Goal: Task Accomplishment & Management: Manage account settings

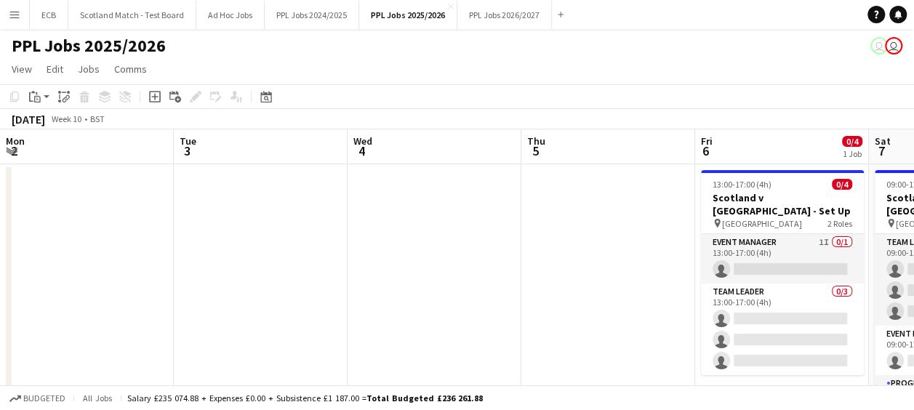
scroll to position [0, 465]
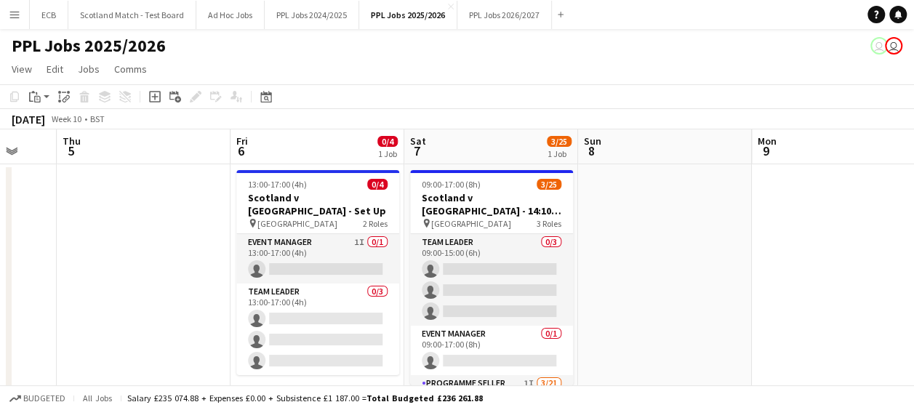
click at [24, 20] on button "Menu" at bounding box center [14, 14] width 29 height 29
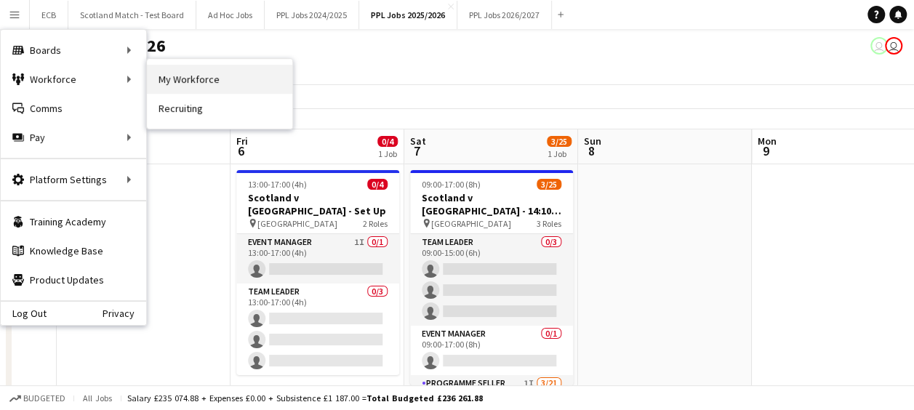
click at [176, 65] on link "My Workforce" at bounding box center [219, 79] width 145 height 29
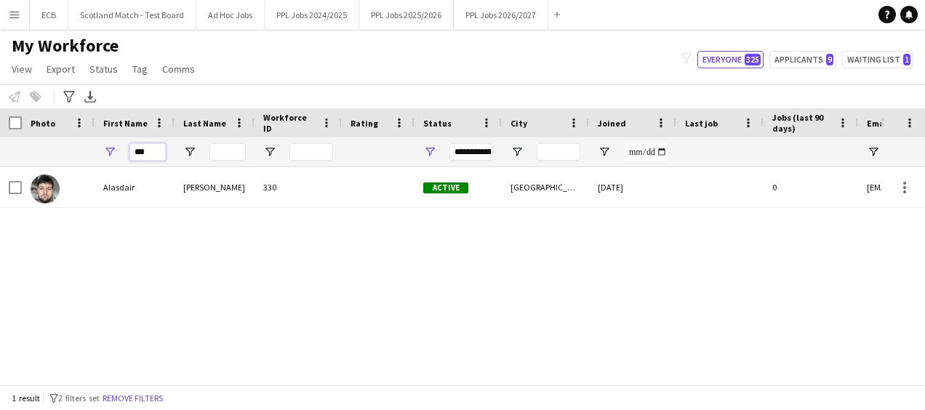
drag, startPoint x: 152, startPoint y: 153, endPoint x: 79, endPoint y: 155, distance: 73.5
click at [79, 155] on div "***" at bounding box center [788, 151] width 1577 height 29
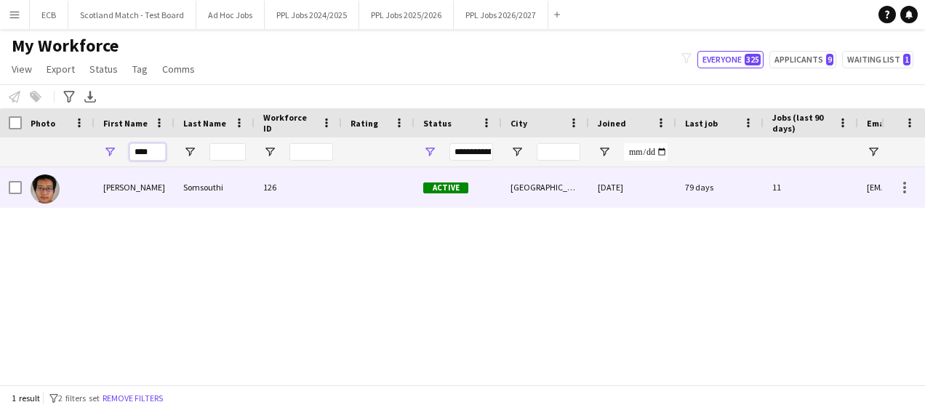
type input "****"
click at [106, 191] on div "Leon" at bounding box center [135, 187] width 80 height 40
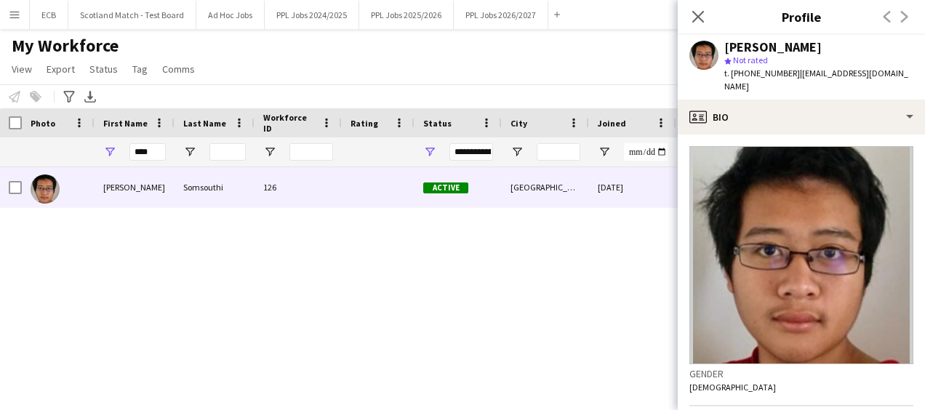
click at [775, 50] on div "[PERSON_NAME]" at bounding box center [773, 47] width 97 height 13
copy div "Somsouthi"
drag, startPoint x: 799, startPoint y: 74, endPoint x: 903, endPoint y: 68, distance: 104.2
click at [903, 68] on span "| leonsomsouthi@yahoo.co.uk" at bounding box center [817, 80] width 184 height 24
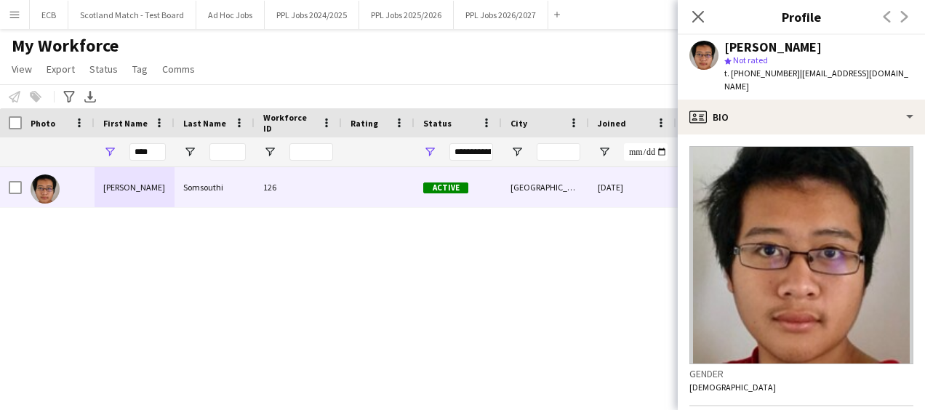
drag, startPoint x: 903, startPoint y: 68, endPoint x: 798, endPoint y: 73, distance: 105.6
click at [798, 73] on span "| leonsomsouthi@yahoo.co.uk" at bounding box center [817, 80] width 184 height 24
drag, startPoint x: 798, startPoint y: 73, endPoint x: 917, endPoint y: 71, distance: 119.3
click at [914, 71] on app-profile-header "Leon Somsouthi star Not rated t. +4407922079950 | leonsomsouthi@yahoo.co.uk" at bounding box center [801, 67] width 247 height 65
copy span "leonsomsouthi@yahoo.co.uk"
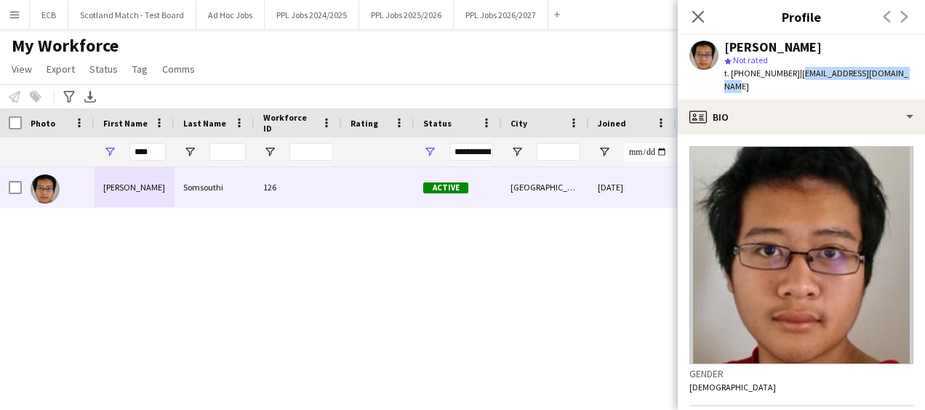
drag, startPoint x: 733, startPoint y: 73, endPoint x: 799, endPoint y: 71, distance: 65.5
click at [799, 71] on div "t. +4407922079950 | leonsomsouthi@yahoo.co.uk" at bounding box center [819, 80] width 189 height 26
copy div "4407922079950 |"
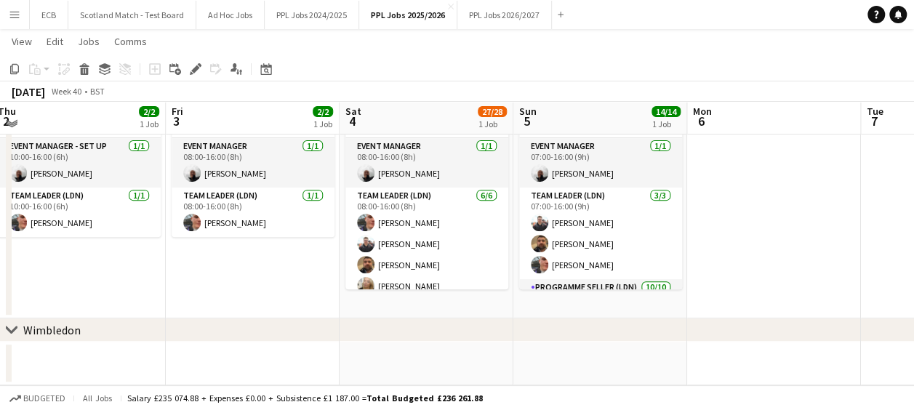
scroll to position [217, 0]
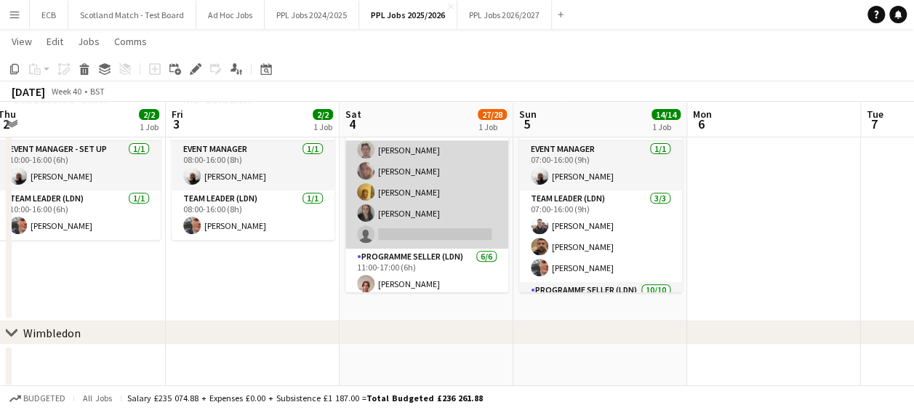
click at [401, 226] on app-card-role "Programme Seller (LDN) 3I 2A 14/15 10:00-16:00 (6h) [PERSON_NAME] [PERSON_NAME]…" at bounding box center [427, 76] width 163 height 345
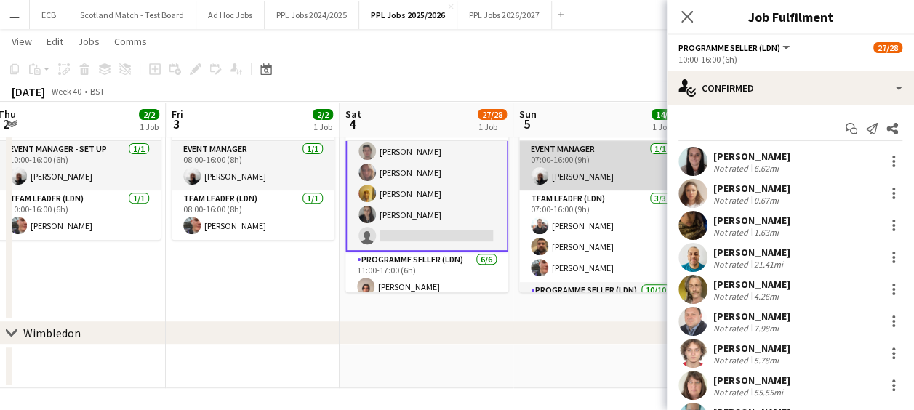
scroll to position [443, 0]
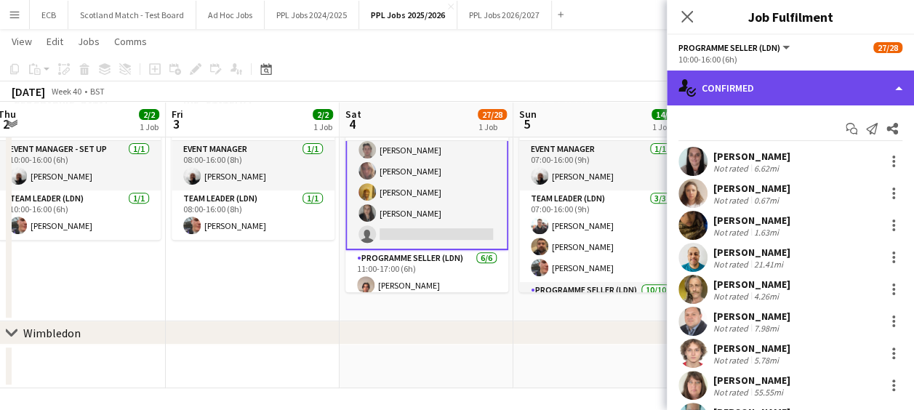
click at [789, 81] on div "single-neutral-actions-check-2 Confirmed" at bounding box center [790, 88] width 247 height 35
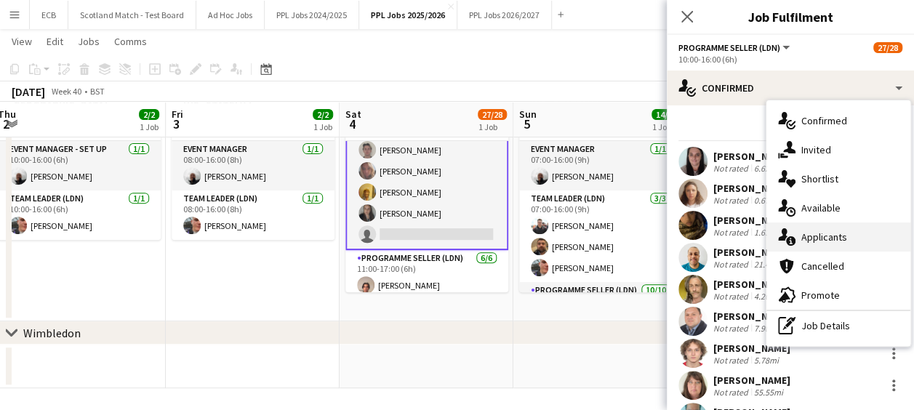
click at [815, 234] on span "Applicants" at bounding box center [825, 237] width 46 height 13
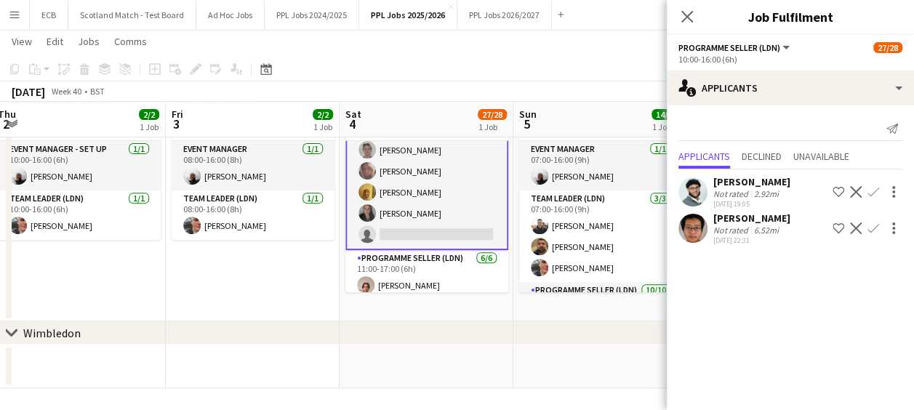
click at [871, 224] on app-icon "Confirm" at bounding box center [874, 229] width 12 height 12
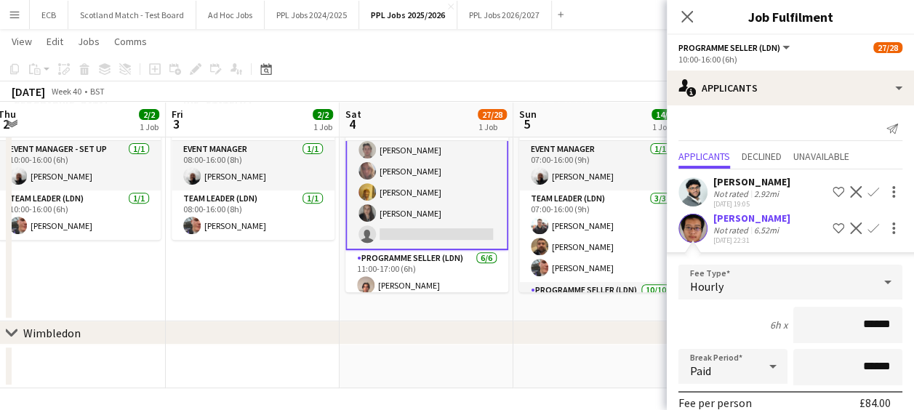
scroll to position [137, 0]
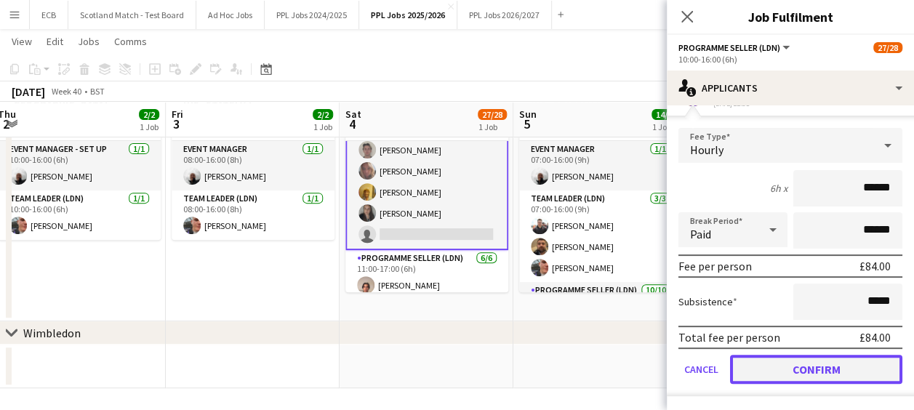
click at [810, 370] on button "Confirm" at bounding box center [816, 369] width 172 height 29
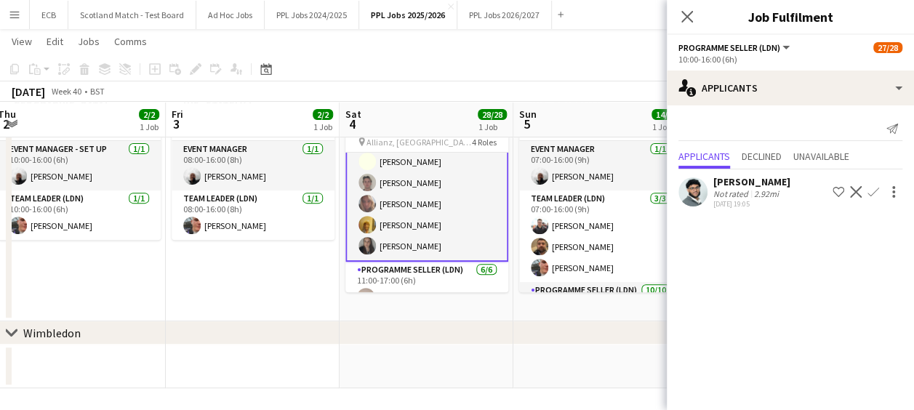
scroll to position [0, 0]
click at [420, 331] on div "chevron-right [GEOGRAPHIC_DATA]" at bounding box center [457, 333] width 914 height 23
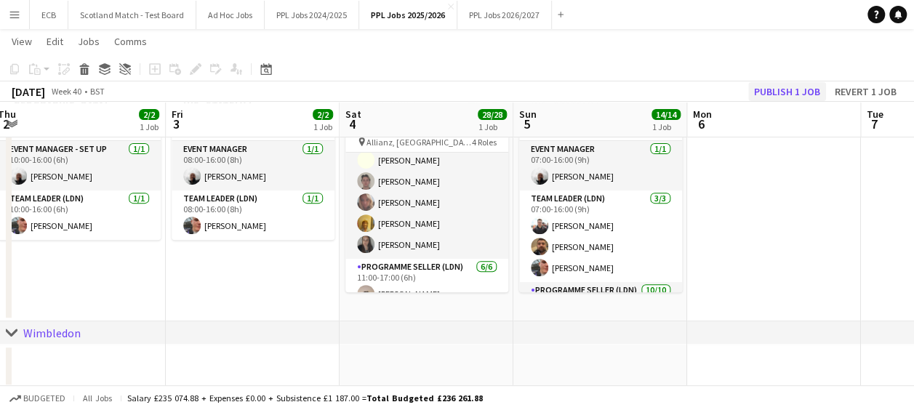
scroll to position [442, 0]
click at [776, 86] on button "Publish 1 job" at bounding box center [788, 91] width 78 height 19
